Goal: Task Accomplishment & Management: Use online tool/utility

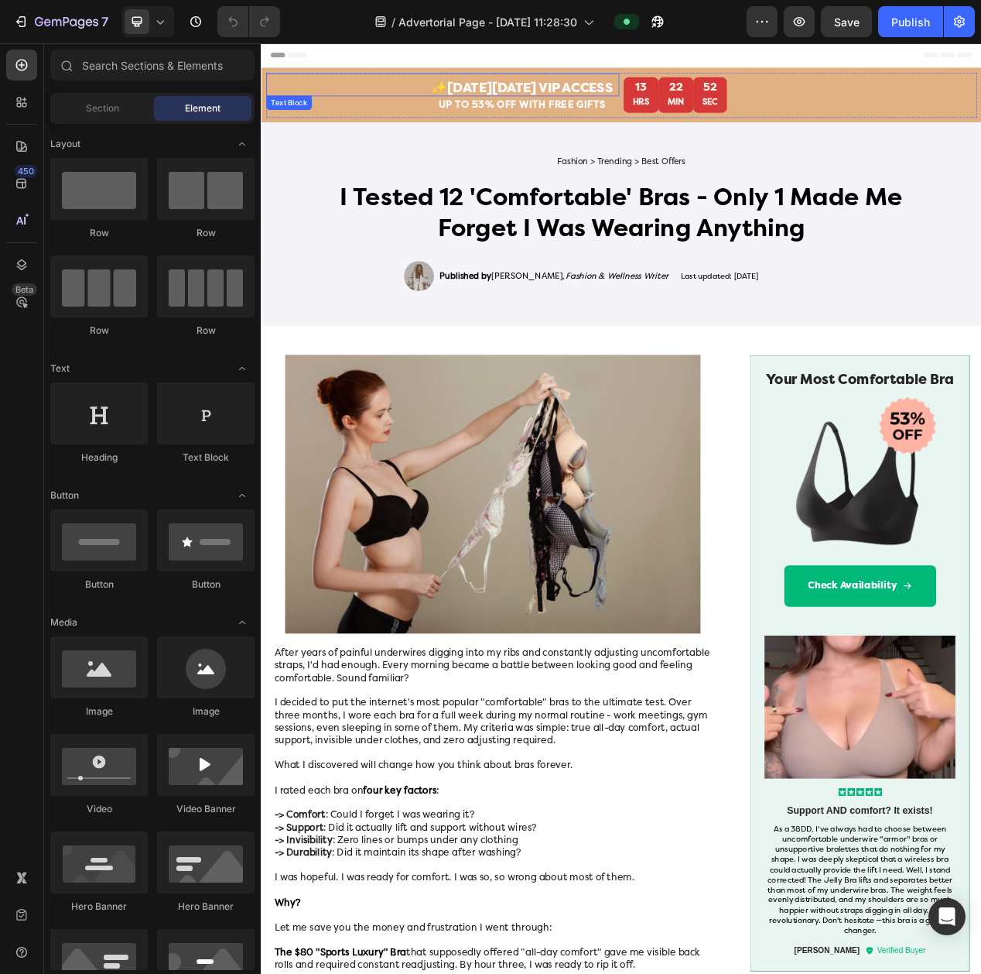
click at [567, 93] on strong "✨[DATE][DATE] VIP ACCESS" at bounding box center [597, 101] width 234 height 20
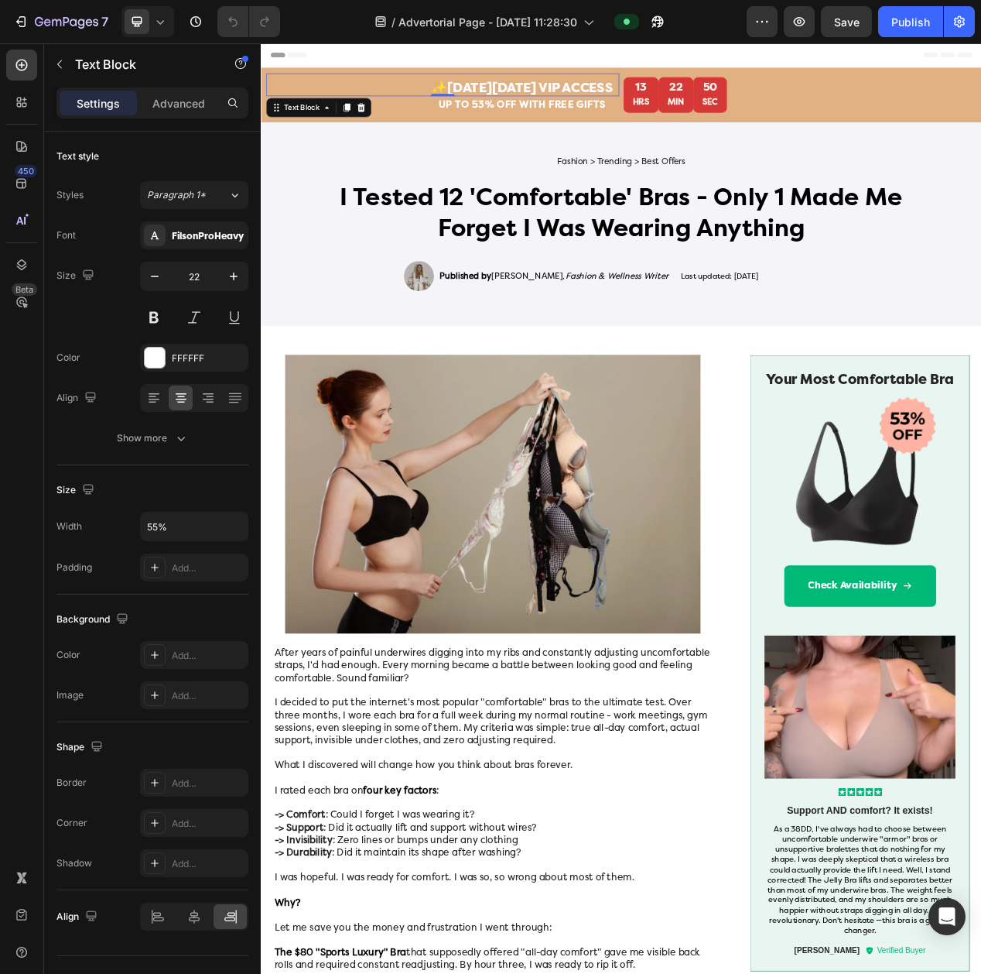
click at [541, 90] on div "✨[DATE][DATE] VIP ACCESS Text Block 0" at bounding box center [494, 96] width 455 height 29
click at [513, 99] on strong "✨[DATE][DATE] VIP ACCESS" at bounding box center [597, 101] width 234 height 20
drag, startPoint x: 513, startPoint y: 99, endPoint x: 677, endPoint y: 103, distance: 164.1
click at [677, 103] on strong "✨[DATE][DATE] VIP ACCESS" at bounding box center [597, 101] width 234 height 20
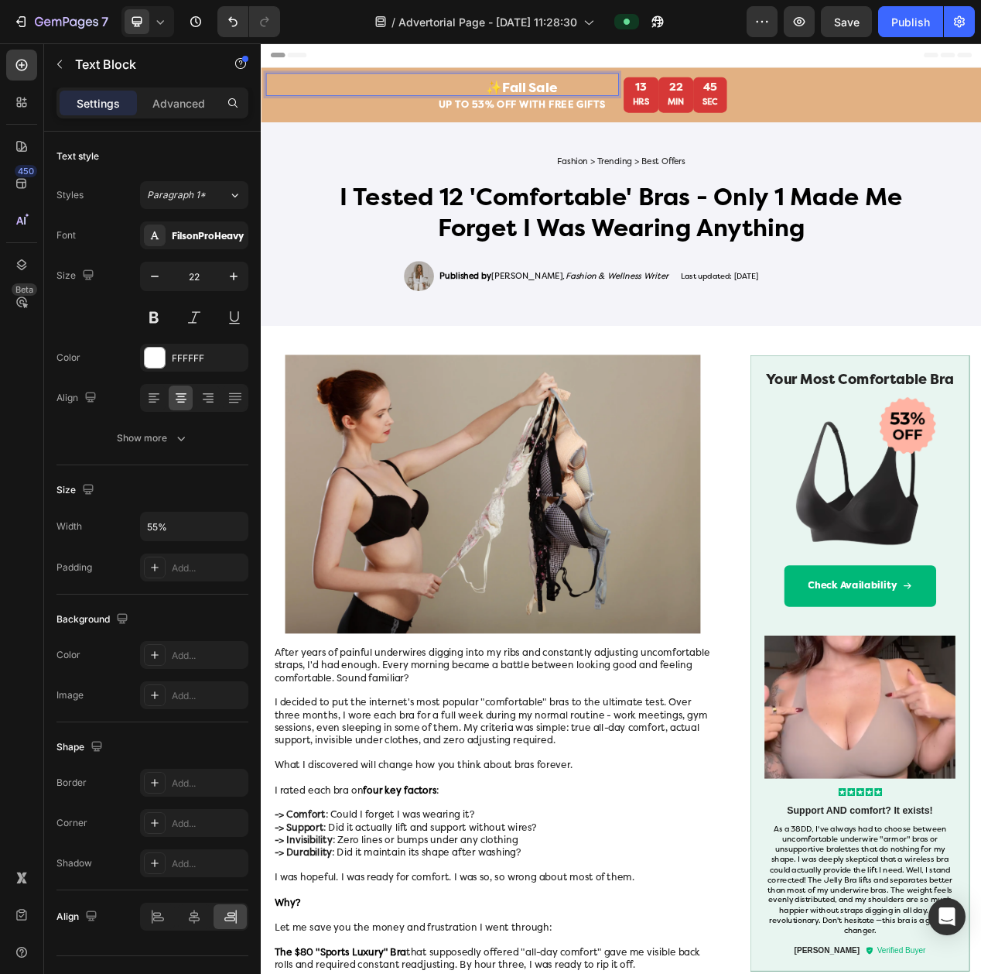
click at [564, 100] on strong "✨Fall Sale" at bounding box center [597, 101] width 92 height 20
click at [567, 104] on strong "🍁Fall Sale" at bounding box center [597, 101] width 92 height 20
click at [641, 96] on strong "🍁 Fall Sale" at bounding box center [597, 101] width 96 height 20
click at [617, 138] on div "UP TO 53% OFF WITH FREE GIFTS Text Block" at bounding box center [494, 124] width 455 height 27
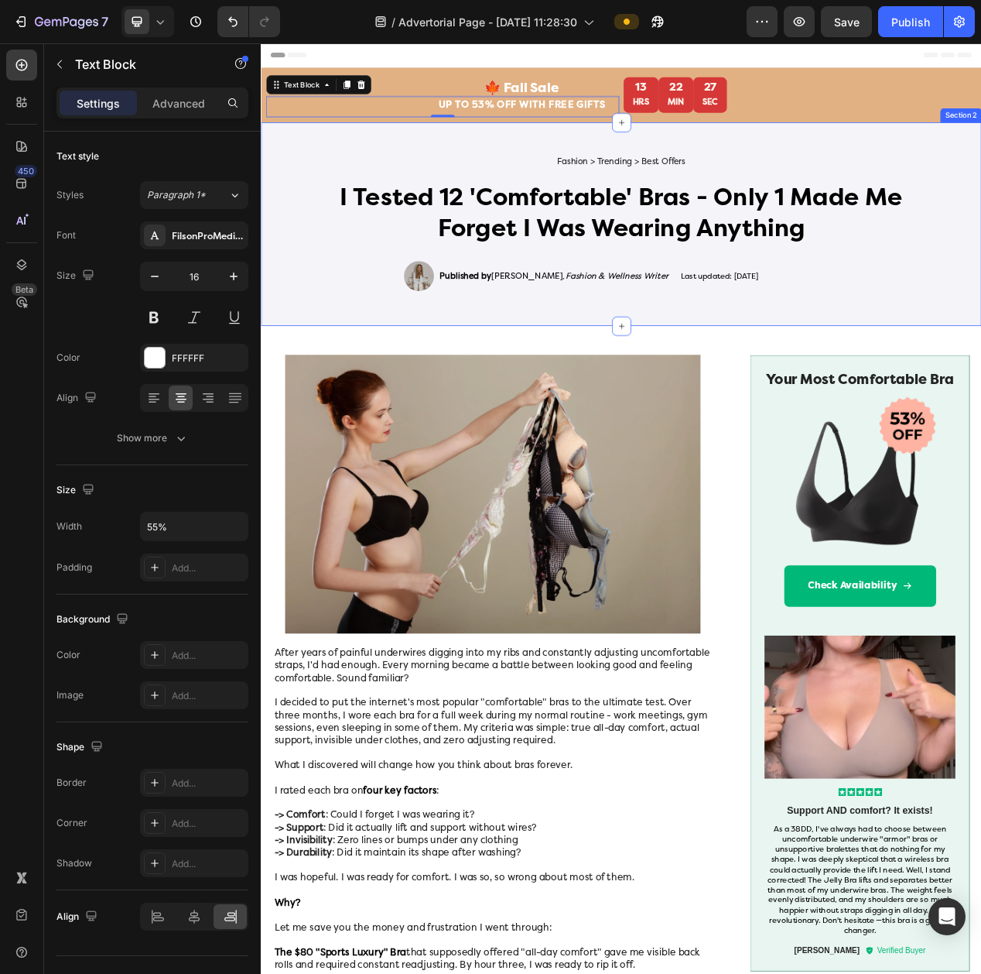
click at [621, 166] on div "Fashion > Trending > Best Offers Text Block I Tested 12 'Comfortable' Bras - On…" at bounding box center [725, 277] width 929 height 263
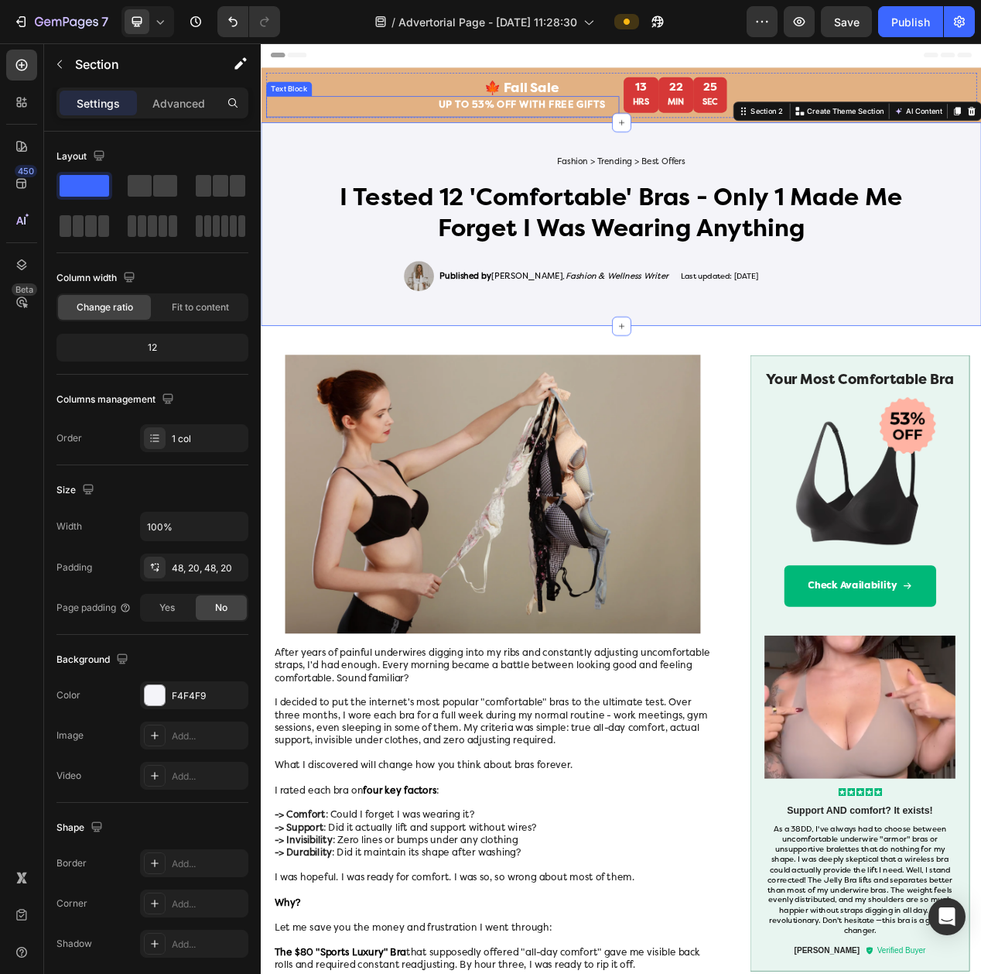
click at [669, 111] on div "UP TO 53% OFF WITH FREE GIFTS Text Block" at bounding box center [494, 124] width 455 height 27
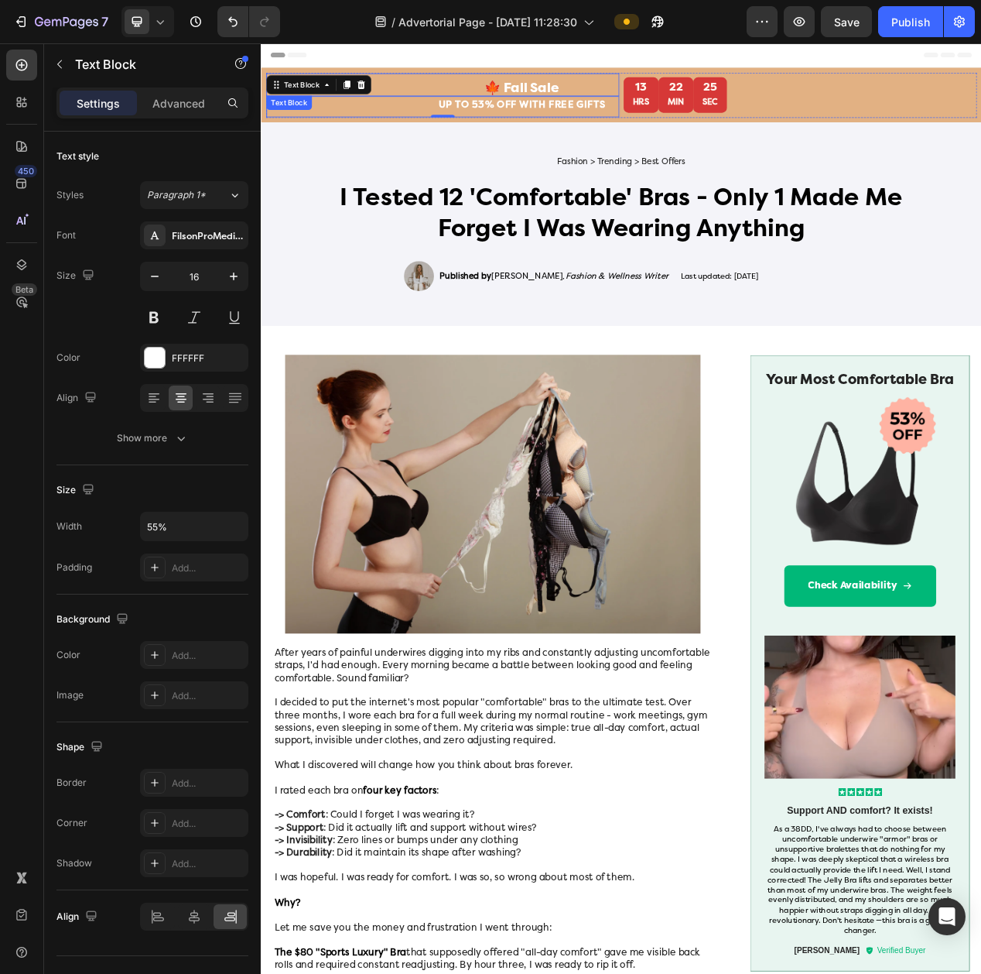
click at [662, 98] on p "🍁 Fall Sale" at bounding box center [597, 101] width 247 height 17
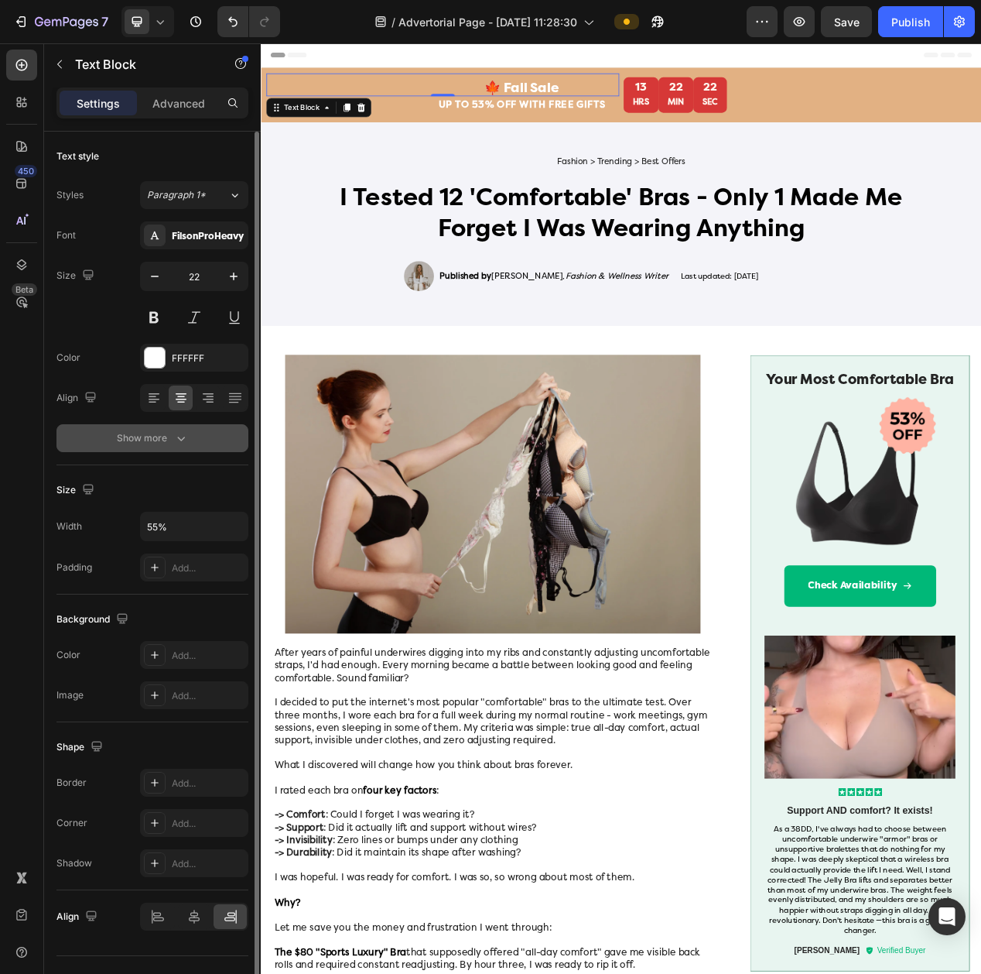
click at [176, 445] on icon "button" at bounding box center [180, 437] width 15 height 15
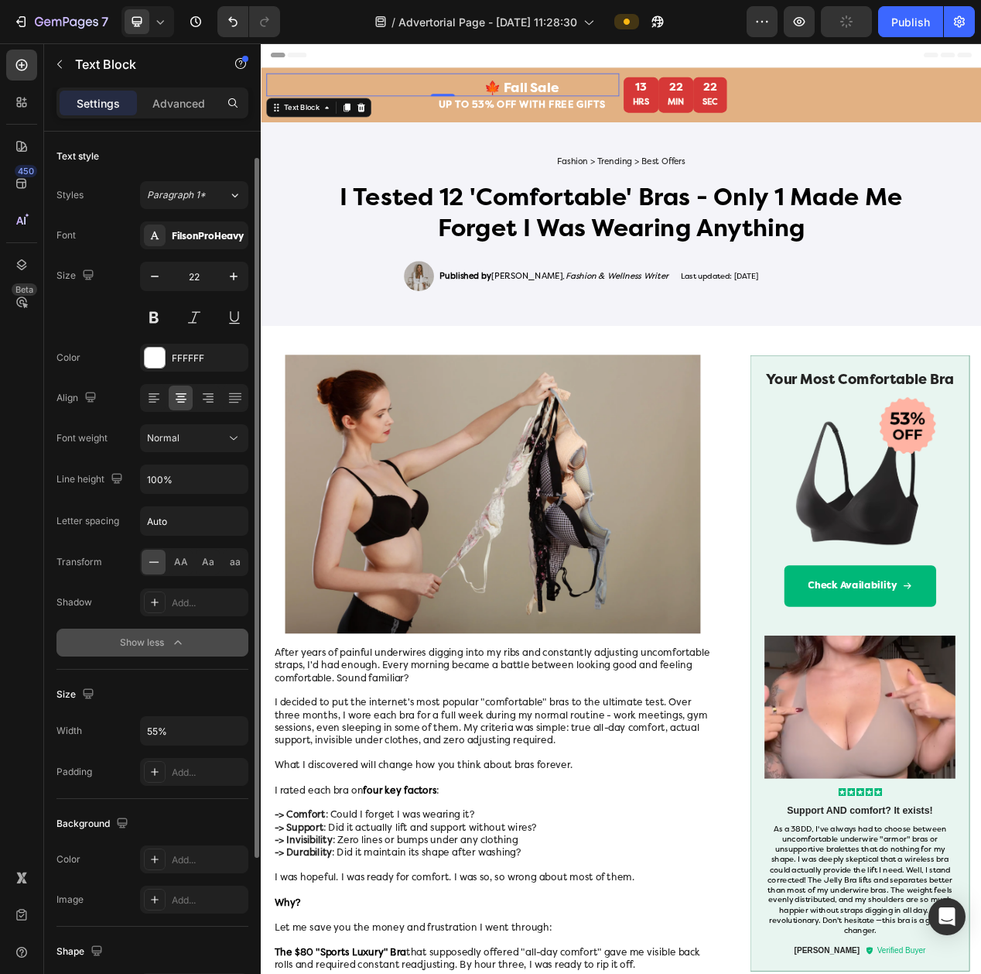
scroll to position [20, 0]
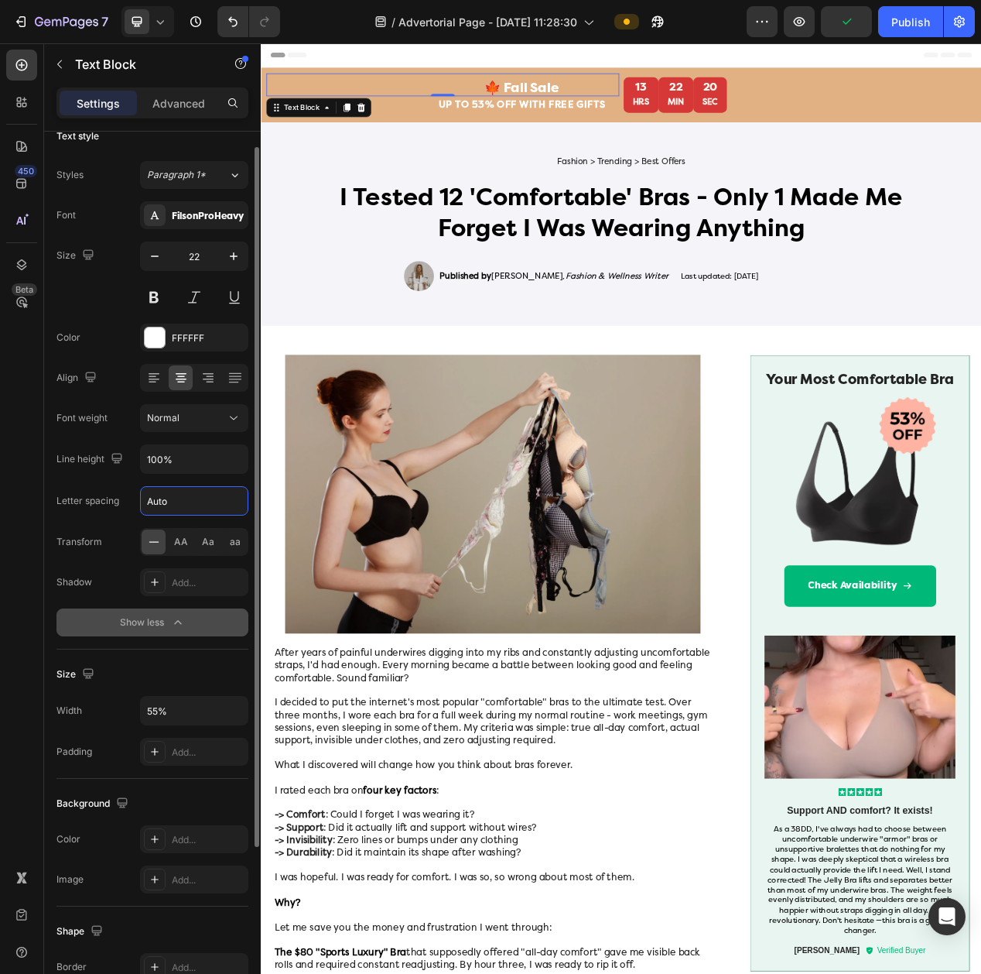
click at [159, 503] on input "Auto" at bounding box center [194, 501] width 107 height 28
type input "1"
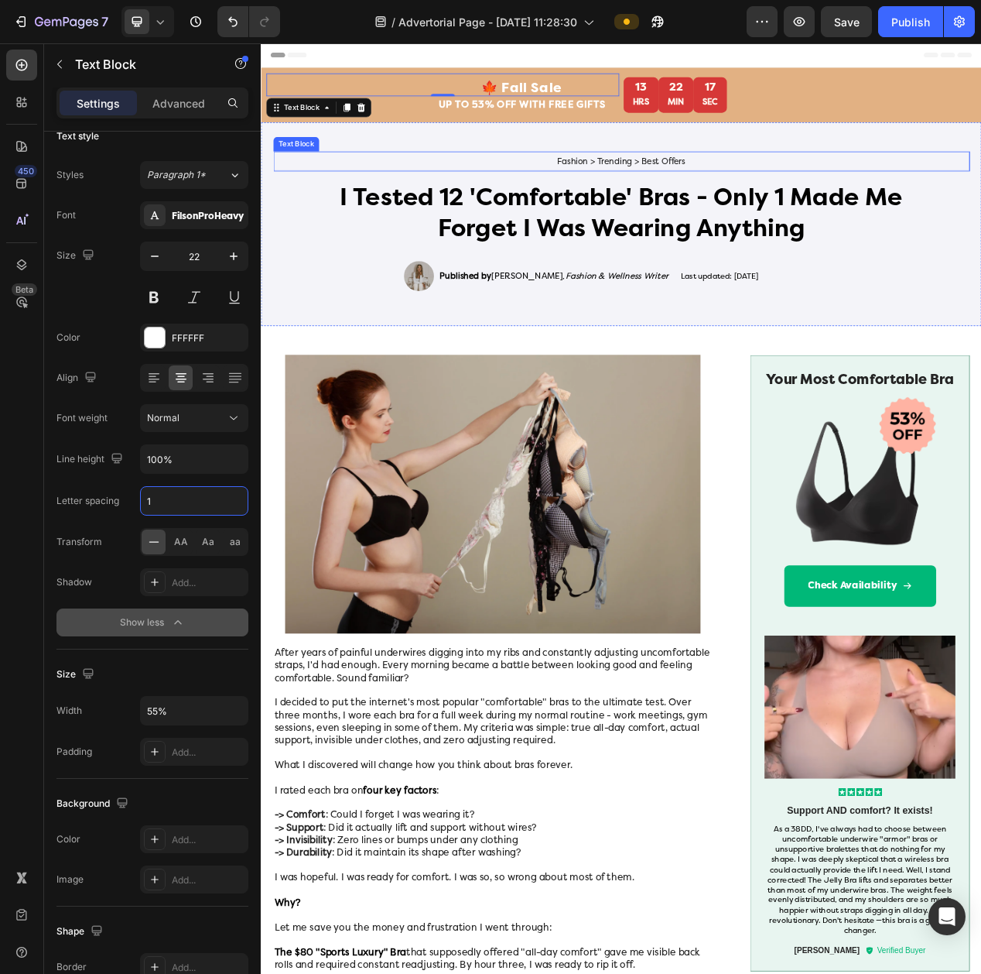
click at [317, 173] on div "Text Block" at bounding box center [305, 173] width 53 height 14
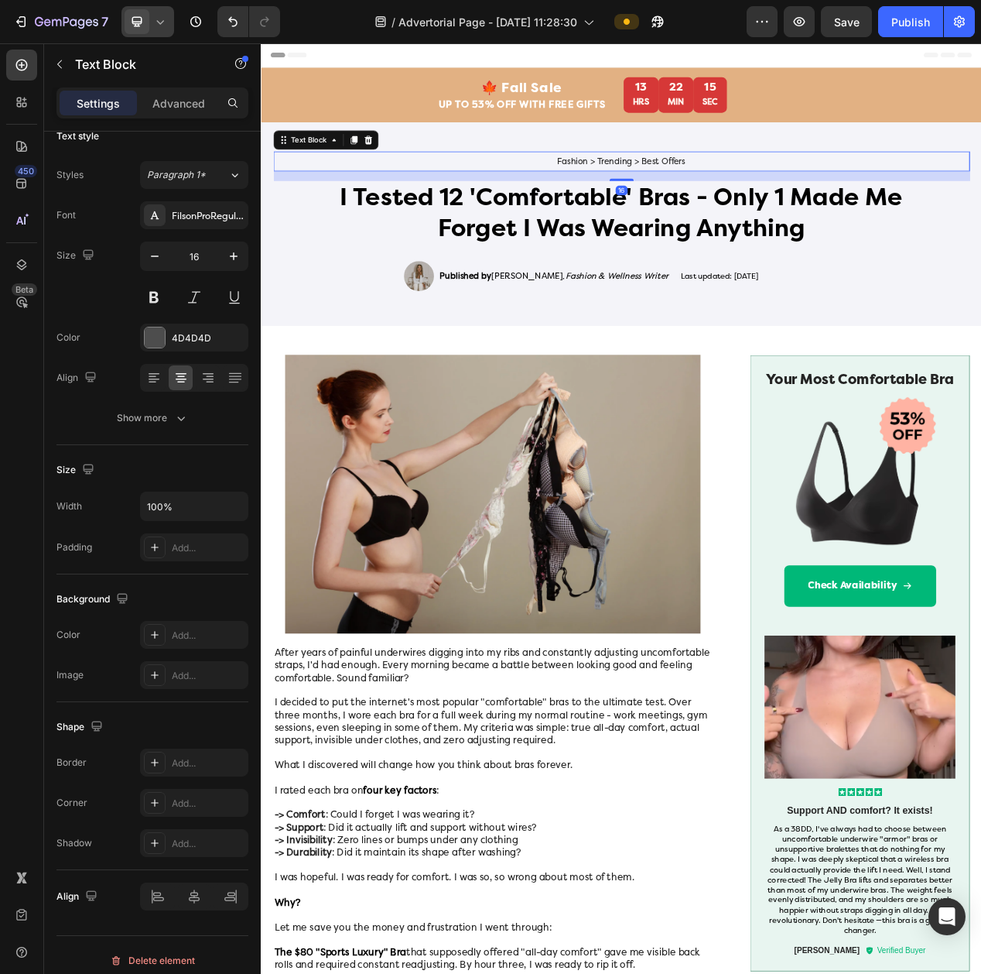
click at [146, 28] on span at bounding box center [137, 21] width 25 height 25
click at [180, 96] on div "Mobile" at bounding box center [182, 105] width 115 height 25
type input "14"
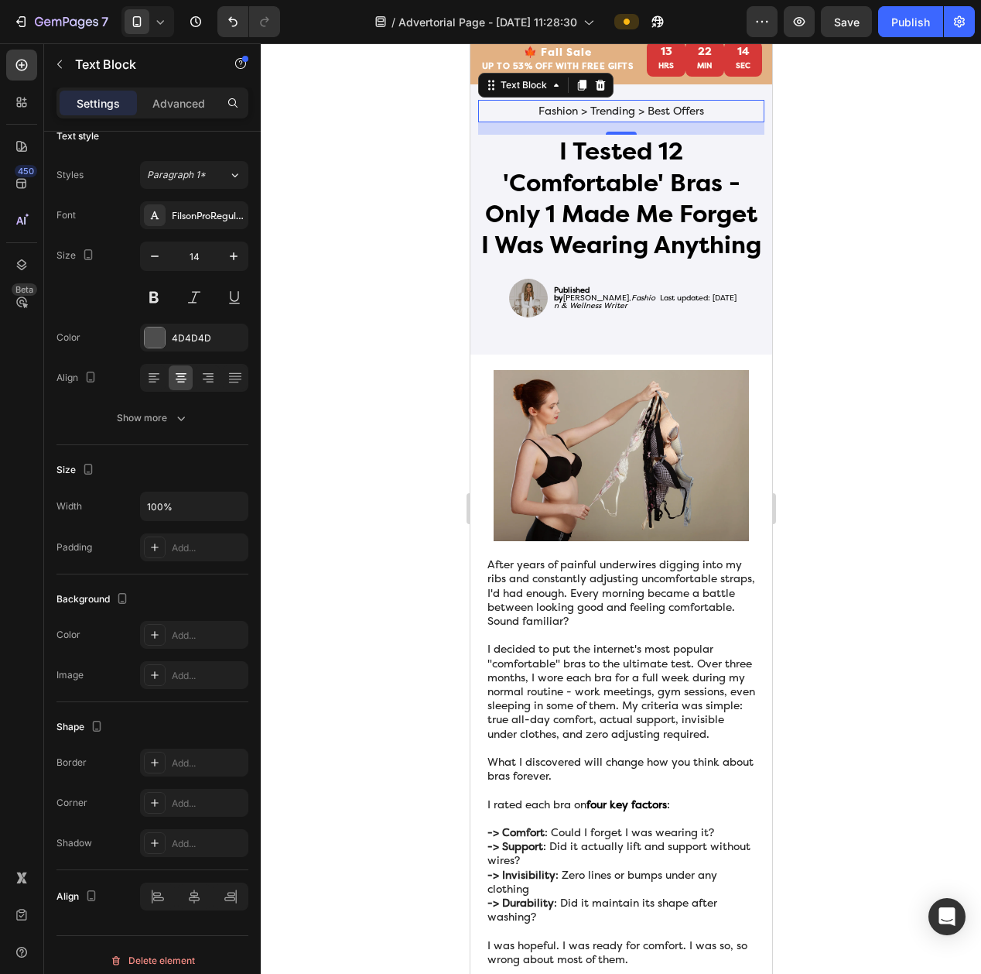
scroll to position [45, 0]
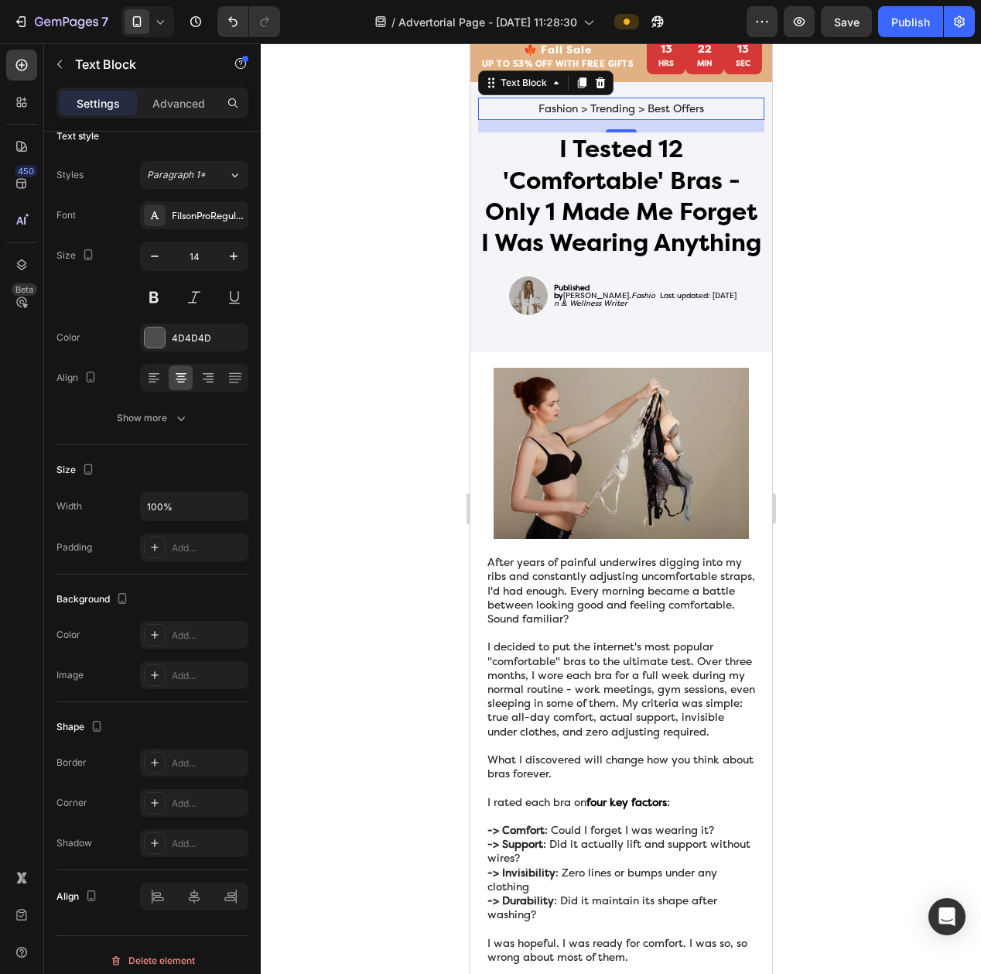
click at [379, 122] on div at bounding box center [621, 508] width 721 height 930
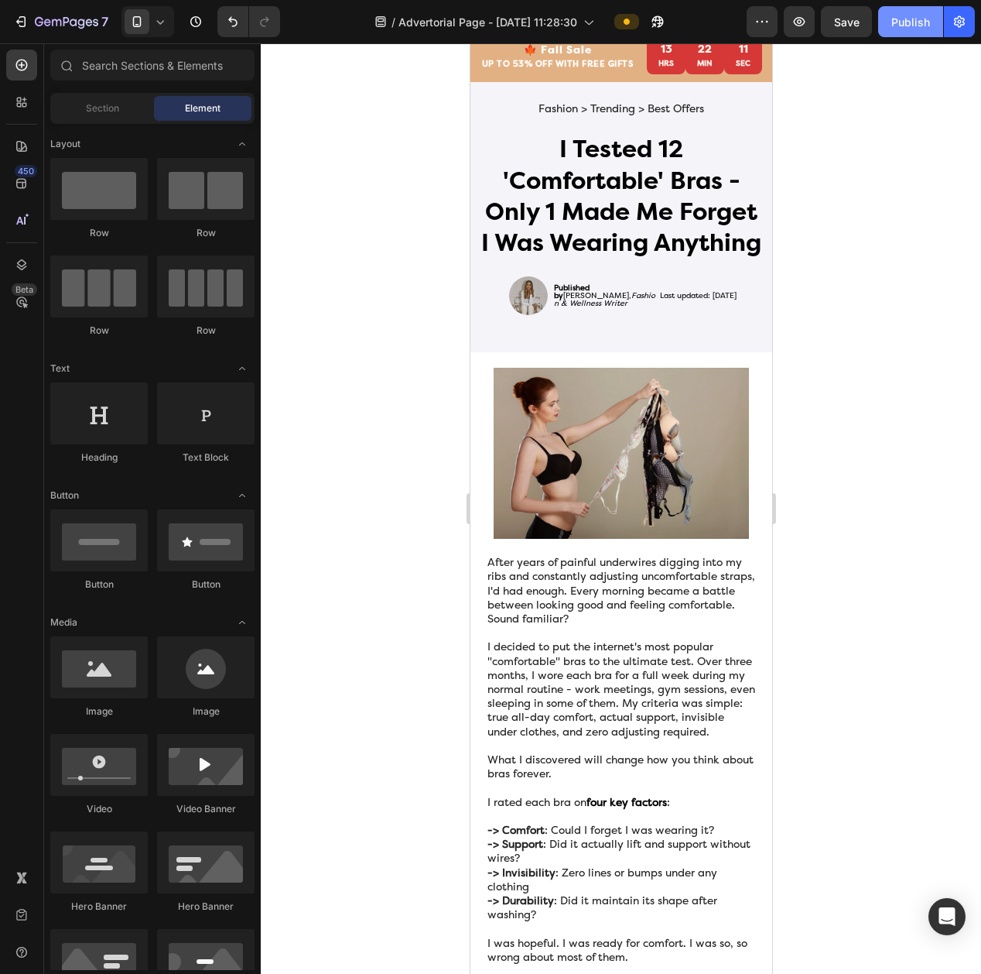
click at [895, 30] on button "Publish" at bounding box center [910, 21] width 65 height 31
click at [676, 298] on p "Last updated: [DATE]" at bounding box center [697, 296] width 77 height 8
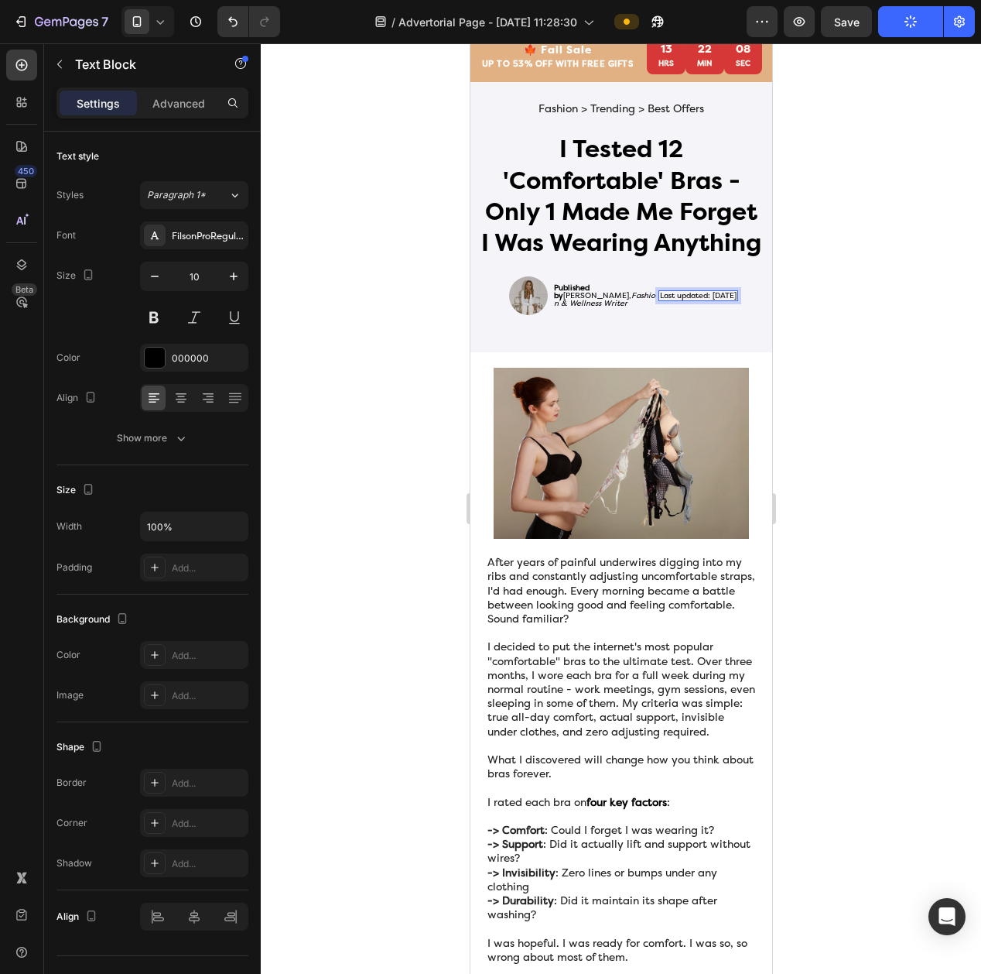
click at [676, 298] on p "Last updated: [DATE]" at bounding box center [697, 296] width 77 height 8
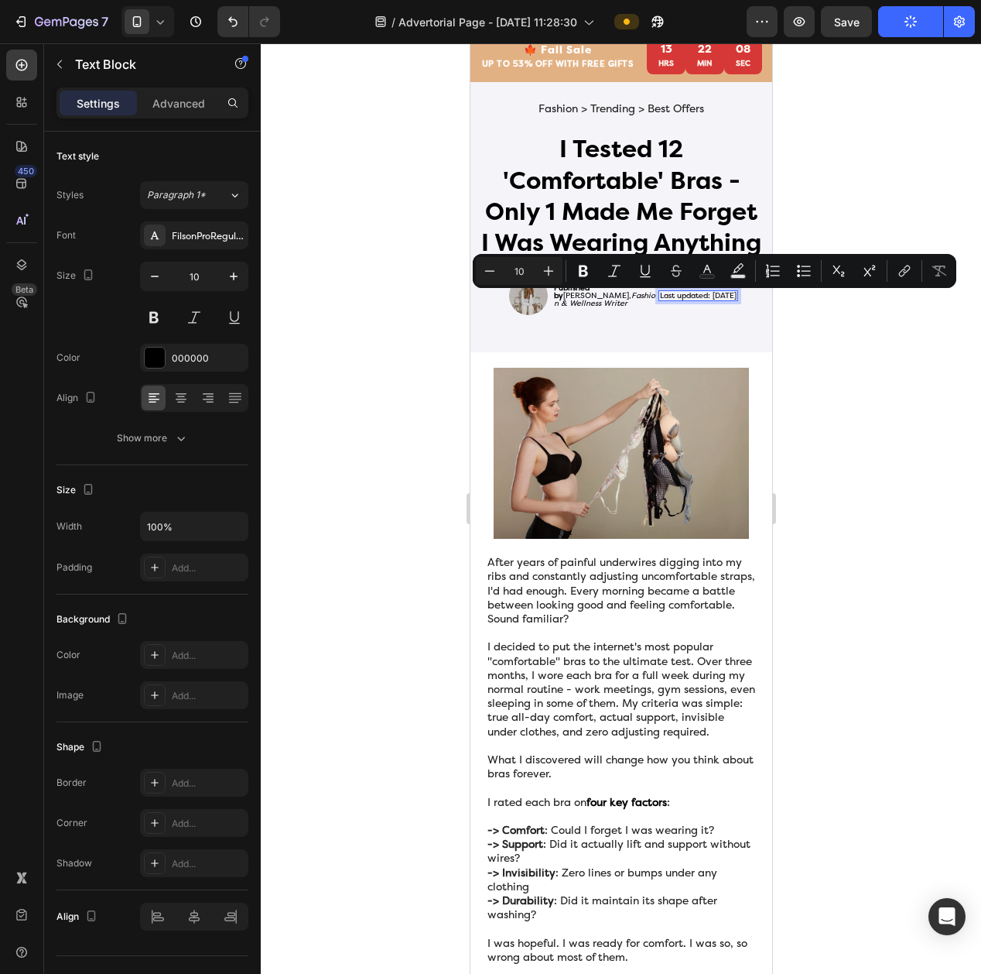
click at [664, 298] on p "Last updated: [DATE]" at bounding box center [697, 296] width 77 height 8
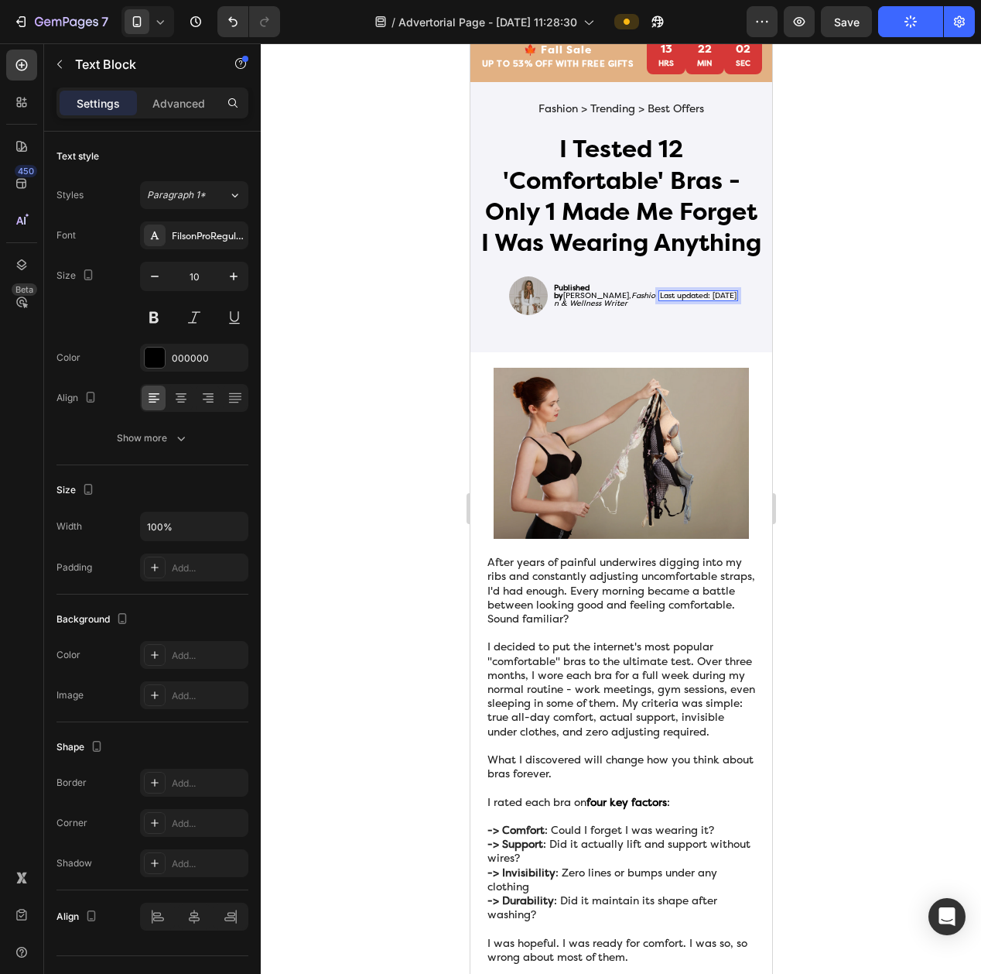
click at [903, 122] on div at bounding box center [621, 508] width 721 height 930
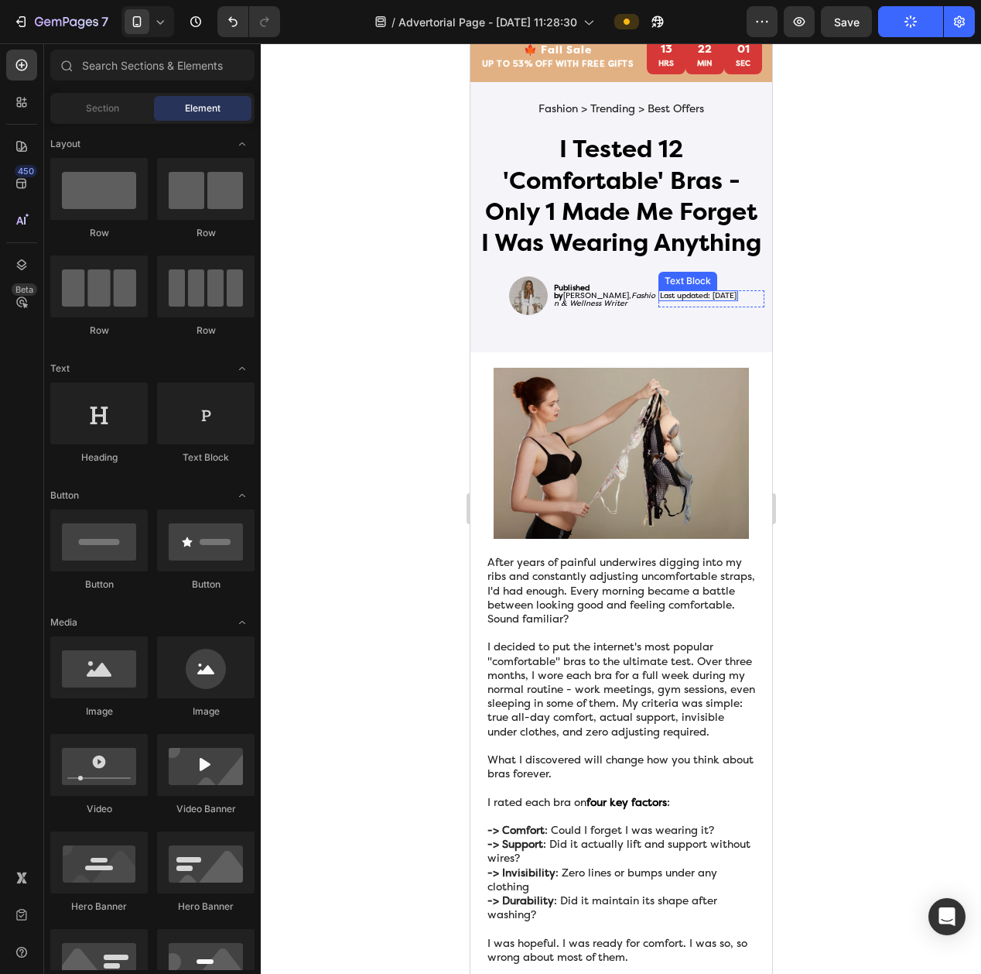
click at [714, 299] on p "Last updated: [DATE]" at bounding box center [697, 296] width 77 height 8
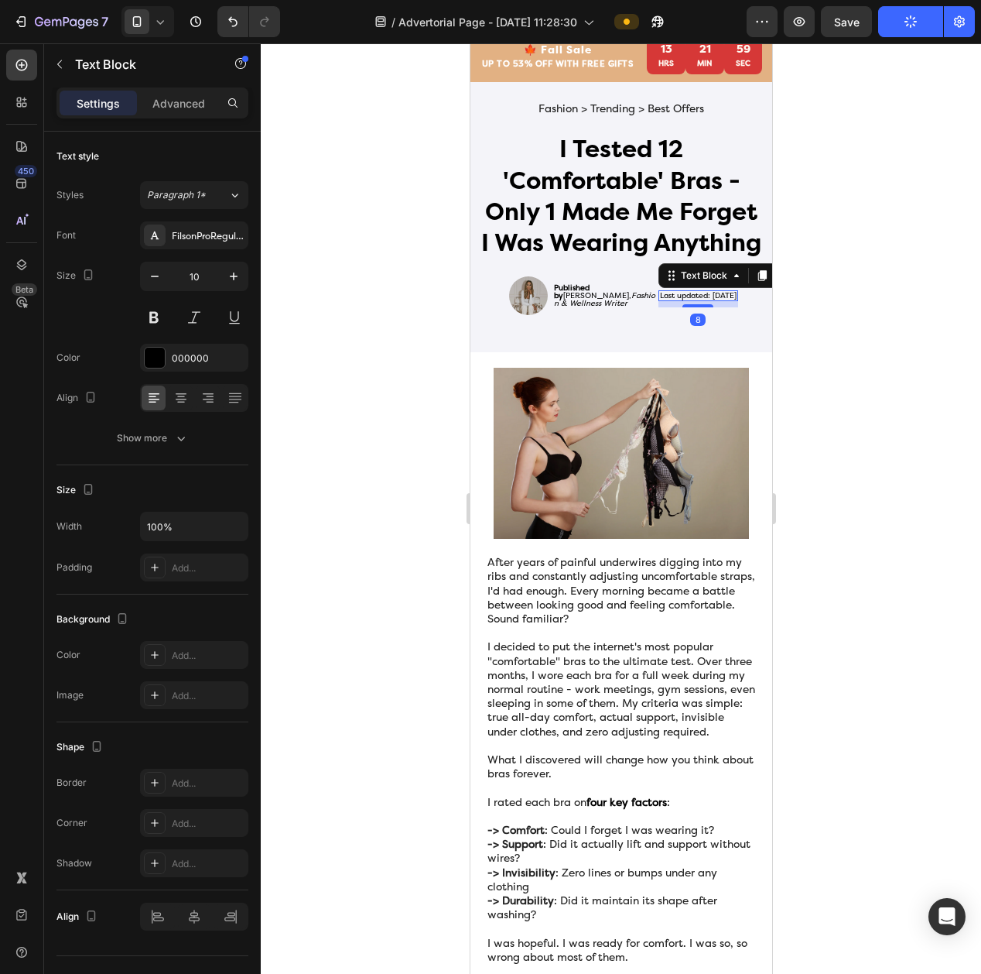
click at [843, 282] on div at bounding box center [621, 508] width 721 height 930
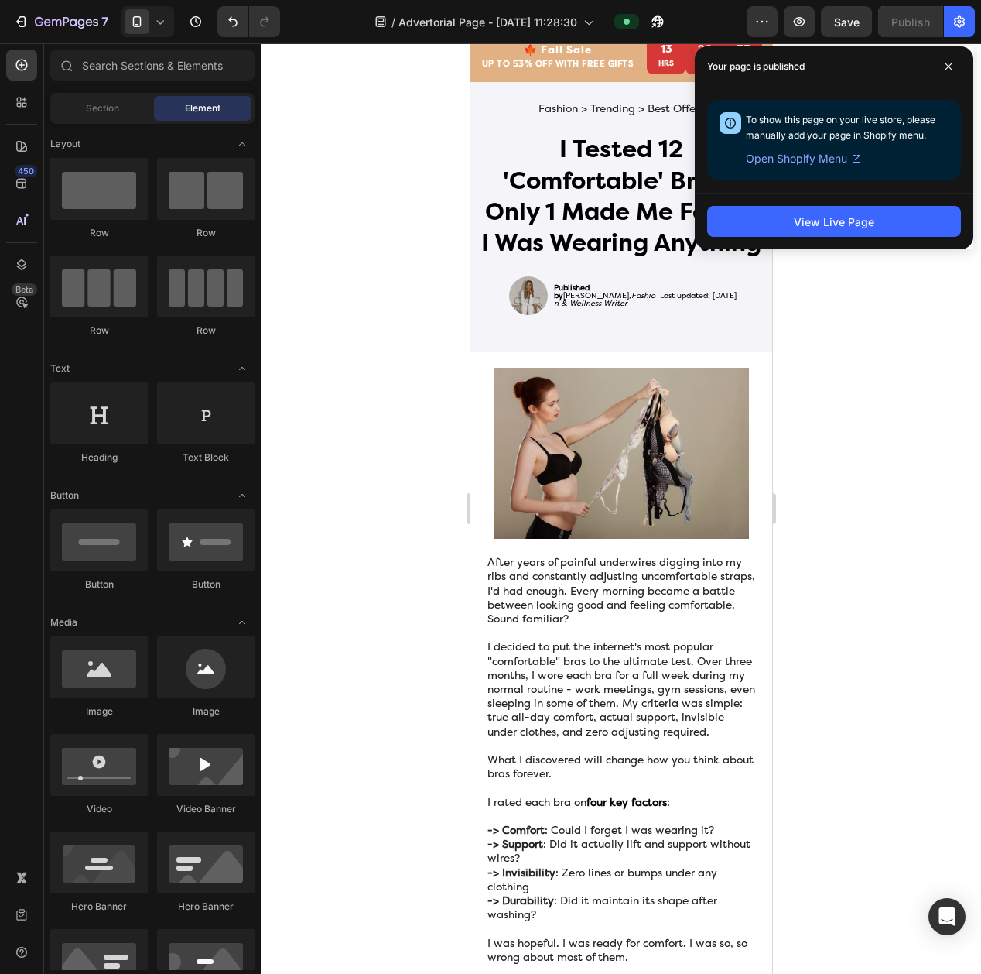
click at [180, 36] on div "7 Version history" at bounding box center [146, 21] width 293 height 31
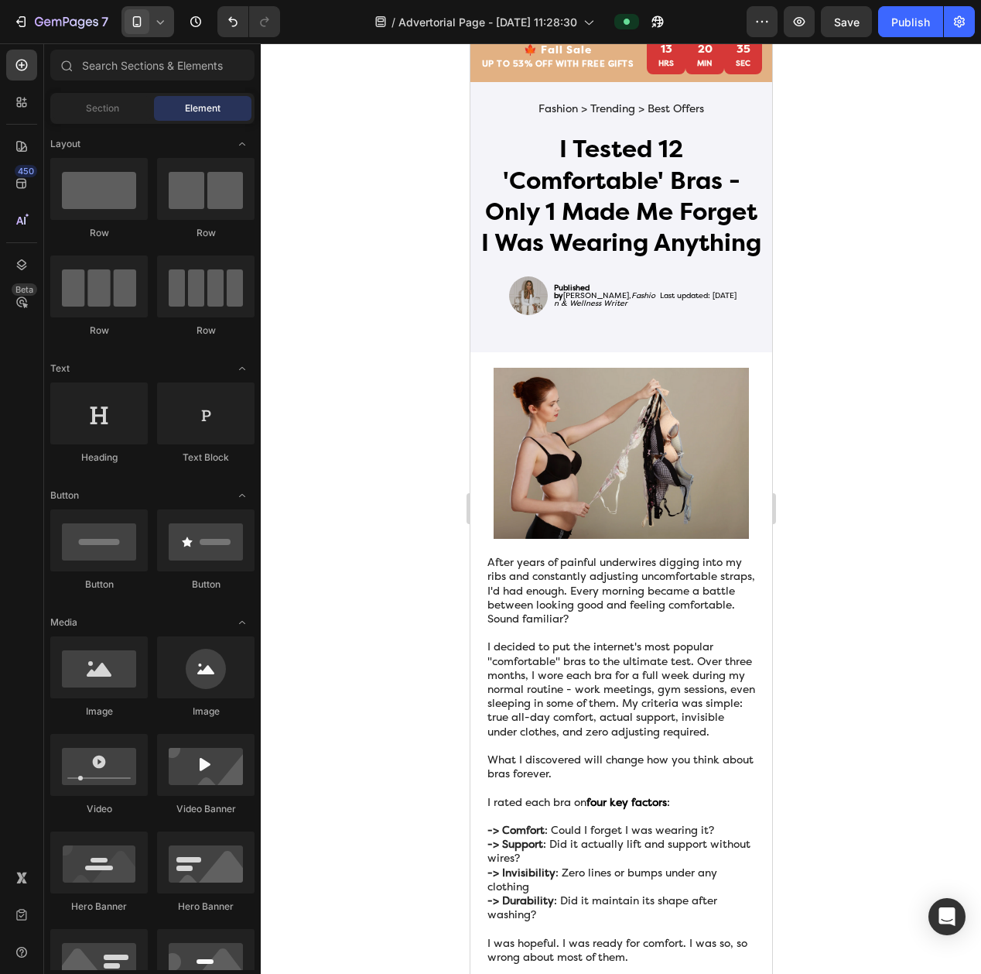
click at [146, 23] on span at bounding box center [137, 21] width 25 height 25
click at [163, 55] on span "Desktop" at bounding box center [171, 55] width 36 height 15
